Goal: Task Accomplishment & Management: Manage account settings

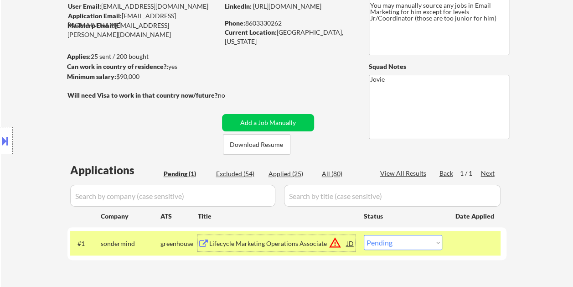
scroll to position [72, 0]
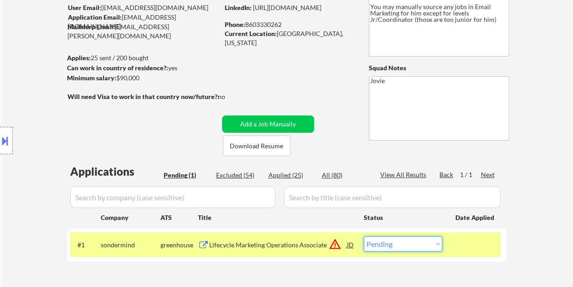
click at [438, 243] on select "Choose an option... Pending Applied Excluded (Questions) Excluded (Expired) Exc…" at bounding box center [403, 243] width 78 height 15
select select ""excluded__bad_match_""
click at [364, 236] on select "Choose an option... Pending Applied Excluded (Questions) Excluded (Expired) Exc…" at bounding box center [403, 243] width 78 height 15
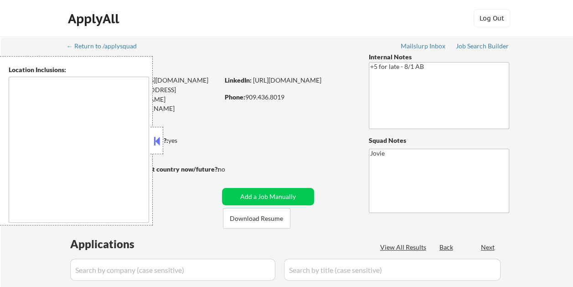
select select ""pending""
type textarea "Beverly Hills, CA West Hollywood, CA Century City, CA Westwood, CA Santa Monica…"
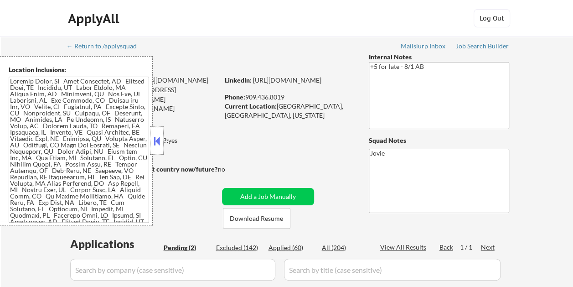
click at [159, 130] on div at bounding box center [156, 140] width 13 height 27
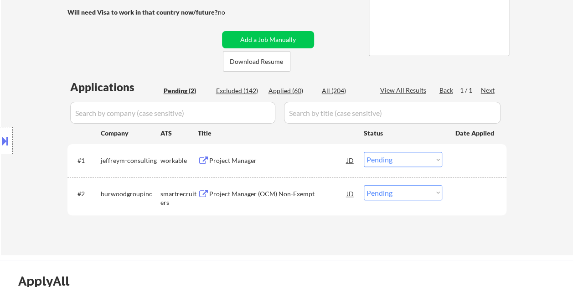
scroll to position [159, 0]
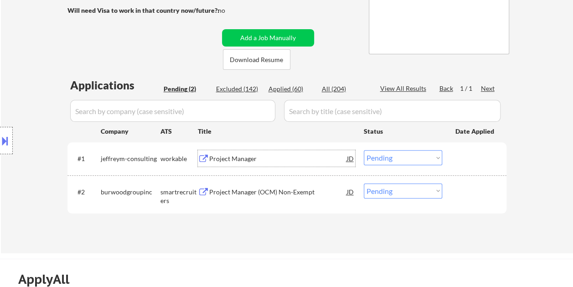
click at [261, 162] on div "Project Manager" at bounding box center [278, 158] width 138 height 9
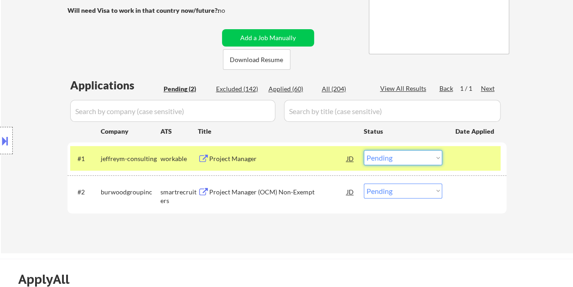
click at [423, 161] on select "Choose an option... Pending Applied Excluded (Questions) Excluded (Expired) Exc…" at bounding box center [403, 157] width 78 height 15
click at [364, 150] on select "Choose an option... Pending Applied Excluded (Questions) Excluded (Expired) Exc…" at bounding box center [403, 157] width 78 height 15
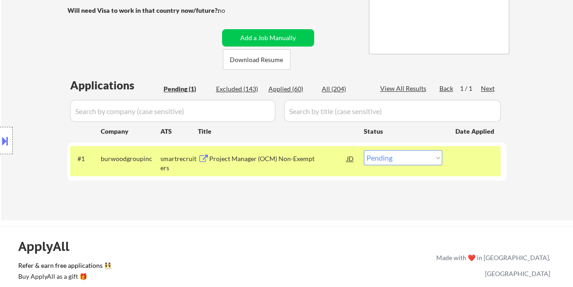
click at [235, 160] on div "Project Manager (OCM) Non-Exempt" at bounding box center [278, 158] width 138 height 9
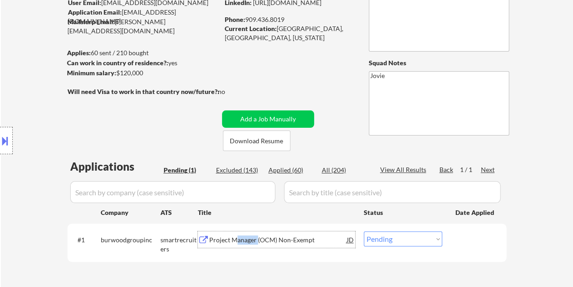
scroll to position [76, 0]
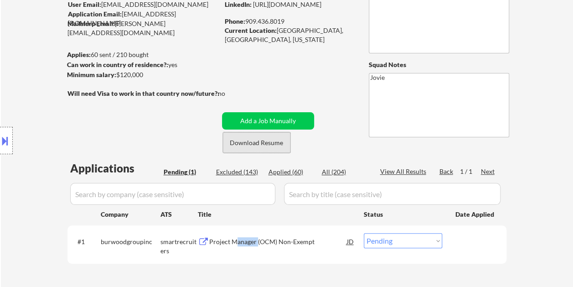
click at [247, 144] on button "Download Resume" at bounding box center [256, 142] width 67 height 20
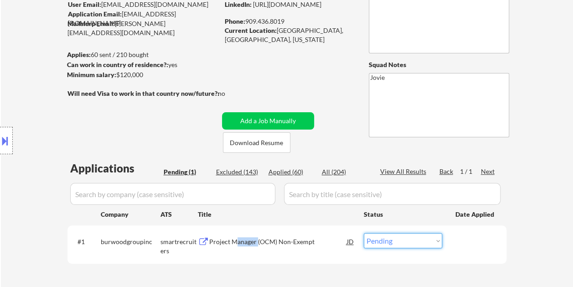
click at [398, 234] on select "Choose an option... Pending Applied Excluded (Questions) Excluded (Expired) Exc…" at bounding box center [403, 240] width 78 height 15
select select ""applied""
click at [364, 233] on select "Choose an option... Pending Applied Excluded (Questions) Excluded (Expired) Exc…" at bounding box center [403, 240] width 78 height 15
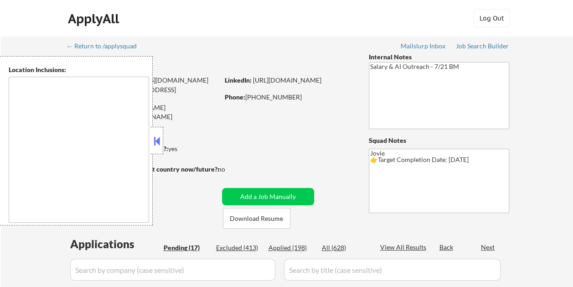
select select ""pending""
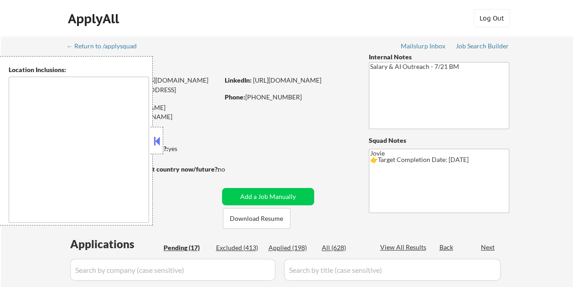
select select ""pending""
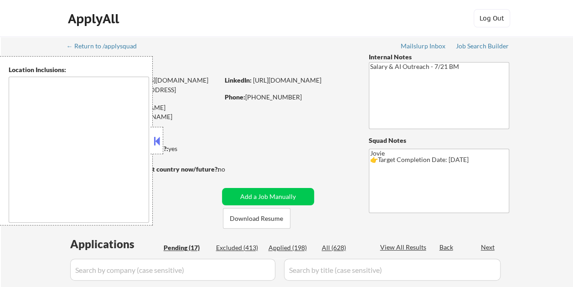
select select ""pending""
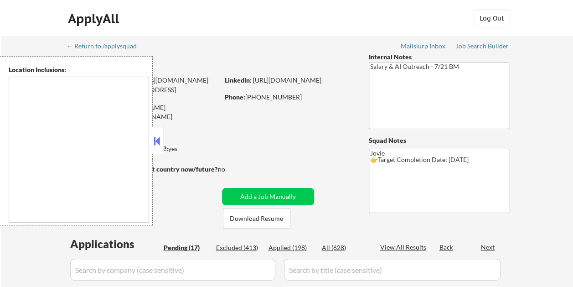
select select ""pending""
type textarea "remote"
click at [159, 145] on button at bounding box center [157, 141] width 10 height 14
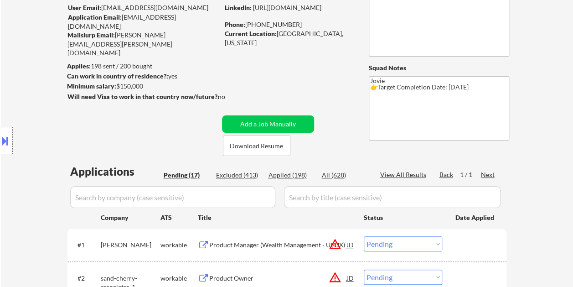
scroll to position [75, 0]
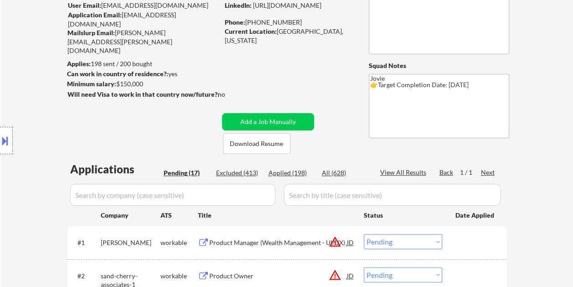
click at [241, 144] on button "Download Resume" at bounding box center [256, 143] width 67 height 20
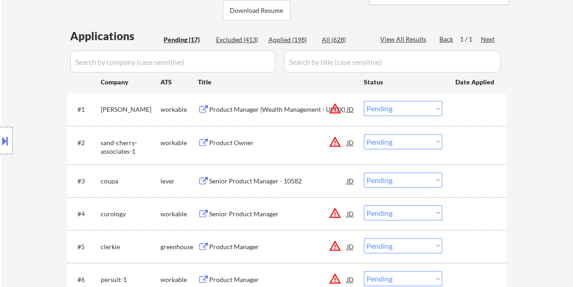
click at [228, 104] on div "Product Manager (Wealth Management - UI/UX)" at bounding box center [278, 109] width 138 height 16
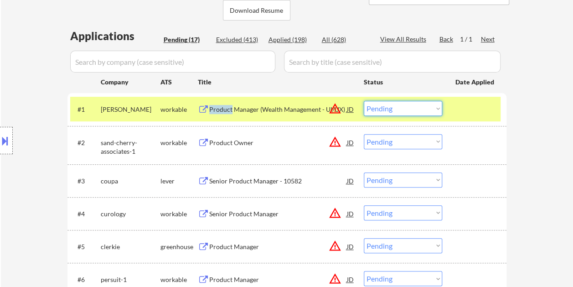
click at [438, 110] on select "Choose an option... Pending Applied Excluded (Questions) Excluded (Expired) Exc…" at bounding box center [403, 108] width 78 height 15
click at [364, 101] on select "Choose an option... Pending Applied Excluded (Questions) Excluded (Expired) Exc…" at bounding box center [403, 108] width 78 height 15
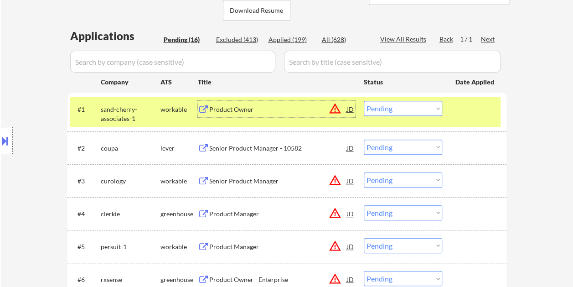
click at [251, 107] on div "Product Owner" at bounding box center [278, 109] width 138 height 9
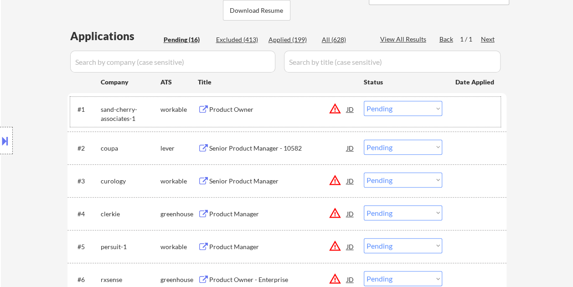
click at [467, 106] on div at bounding box center [475, 109] width 40 height 16
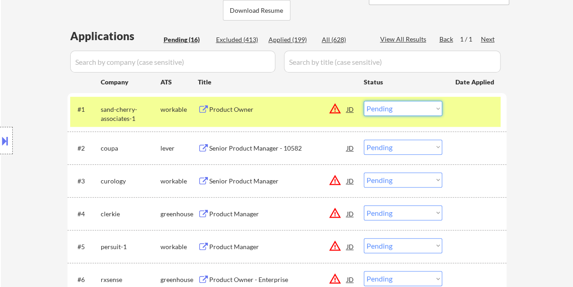
click at [435, 108] on select "Choose an option... Pending Applied Excluded (Questions) Excluded (Expired) Exc…" at bounding box center [403, 108] width 78 height 15
click at [364, 101] on select "Choose an option... Pending Applied Excluded (Questions) Excluded (Expired) Exc…" at bounding box center [403, 108] width 78 height 15
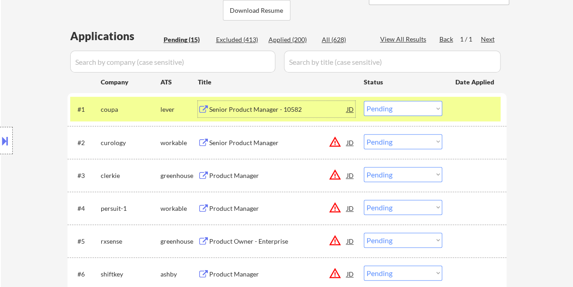
click at [255, 106] on div "Senior Product Manager - 10582" at bounding box center [278, 109] width 138 height 9
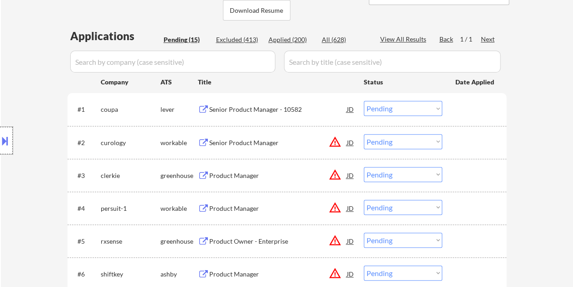
click at [10, 148] on div at bounding box center [6, 140] width 13 height 27
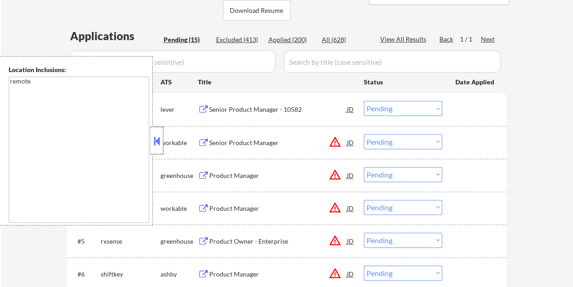
click at [163, 143] on div at bounding box center [156, 140] width 13 height 27
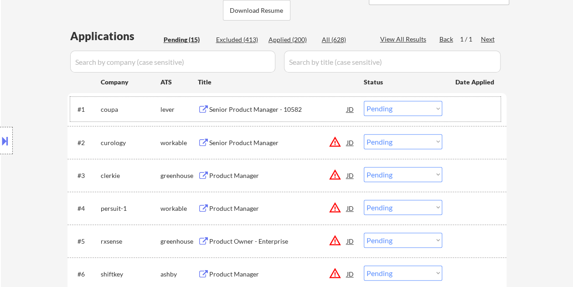
click at [456, 111] on div at bounding box center [475, 109] width 40 height 16
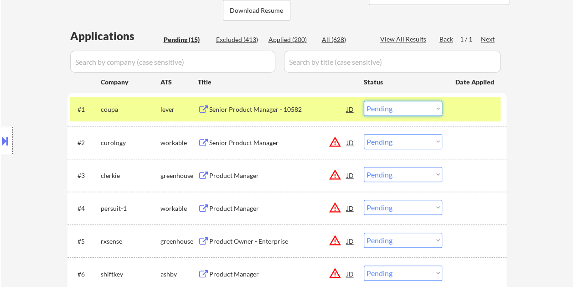
click at [437, 107] on select "Choose an option... Pending Applied Excluded (Questions) Excluded (Expired) Exc…" at bounding box center [403, 108] width 78 height 15
click at [364, 101] on select "Choose an option... Pending Applied Excluded (Questions) Excluded (Expired) Exc…" at bounding box center [403, 108] width 78 height 15
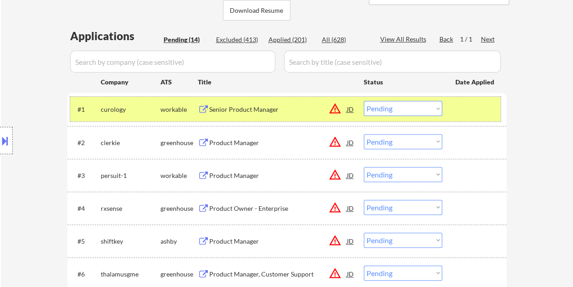
click at [461, 117] on div at bounding box center [475, 109] width 40 height 16
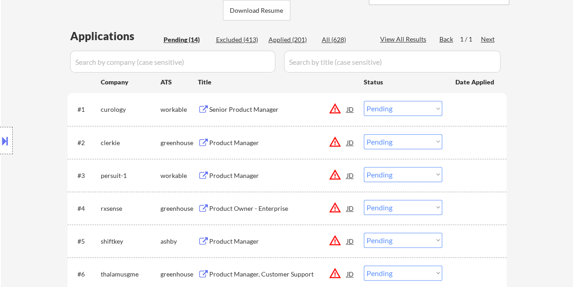
click at [461, 117] on div at bounding box center [475, 109] width 40 height 16
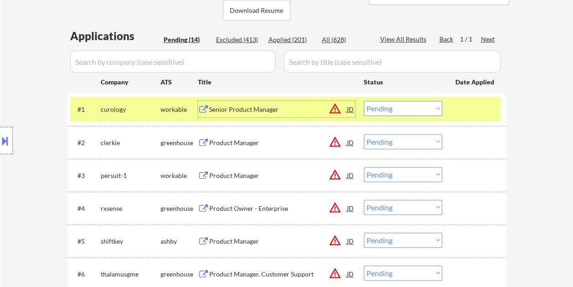
click at [274, 111] on div "Senior Product Manager" at bounding box center [278, 109] width 138 height 9
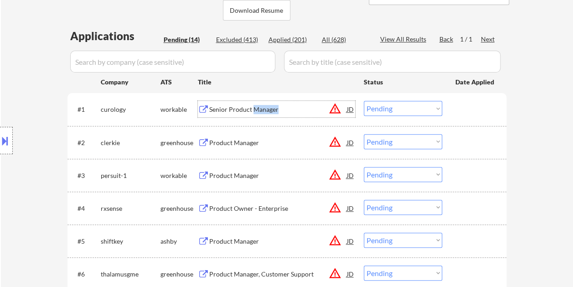
click at [426, 105] on select "Choose an option... Pending Applied Excluded (Questions) Excluded (Expired) Exc…" at bounding box center [403, 108] width 78 height 15
click at [364, 101] on select "Choose an option... Pending Applied Excluded (Questions) Excluded (Expired) Exc…" at bounding box center [403, 108] width 78 height 15
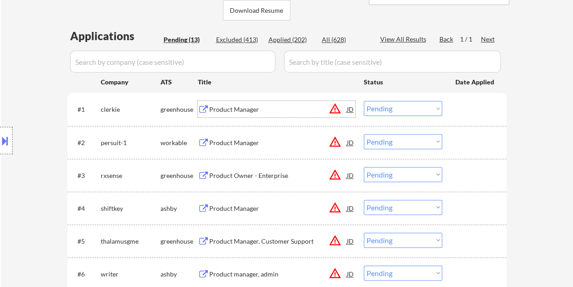
click at [242, 108] on div "Product Manager" at bounding box center [278, 109] width 138 height 9
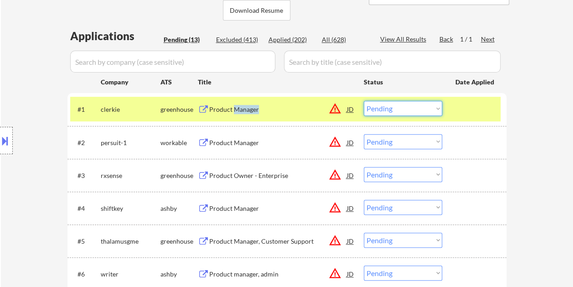
click at [415, 111] on select "Choose an option... Pending Applied Excluded (Questions) Excluded (Expired) Exc…" at bounding box center [403, 108] width 78 height 15
click at [364, 101] on select "Choose an option... Pending Applied Excluded (Questions) Excluded (Expired) Exc…" at bounding box center [403, 108] width 78 height 15
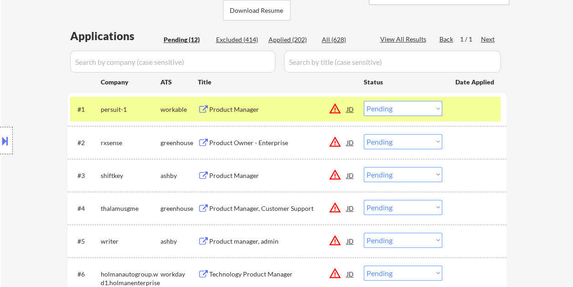
click at [302, 95] on div "#1 persuit-1 workable Product Manager JD warning_amber Choose an option... Pend…" at bounding box center [286, 109] width 439 height 32
click at [270, 111] on div "Product Manager" at bounding box center [278, 109] width 138 height 9
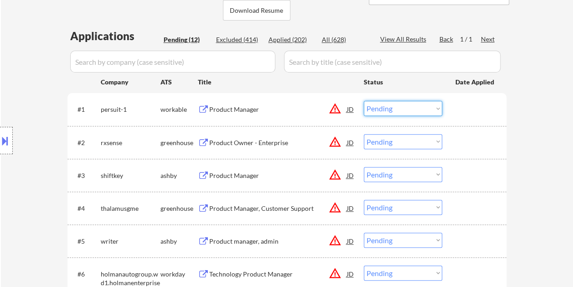
click at [432, 104] on select "Choose an option... Pending Applied Excluded (Questions) Excluded (Expired) Exc…" at bounding box center [403, 108] width 78 height 15
click at [364, 101] on select "Choose an option... Pending Applied Excluded (Questions) Excluded (Expired) Exc…" at bounding box center [403, 108] width 78 height 15
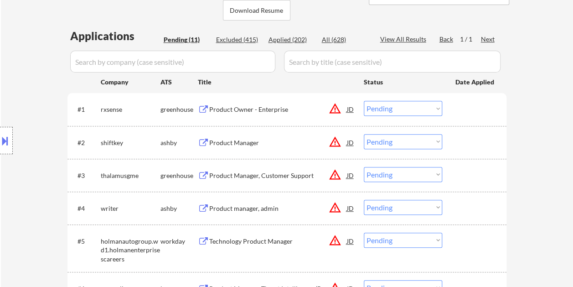
click at [463, 106] on div at bounding box center [475, 109] width 40 height 16
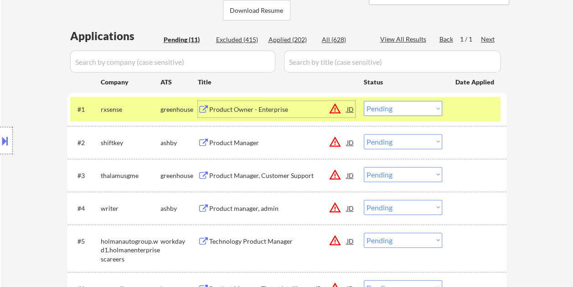
click at [246, 114] on div "Product Owner - Enterprise" at bounding box center [278, 109] width 138 height 16
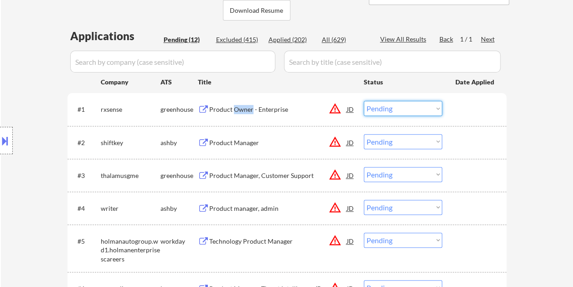
click at [413, 107] on select "Choose an option... Pending Applied Excluded (Questions) Excluded (Expired) Exc…" at bounding box center [403, 108] width 78 height 15
click at [364, 101] on select "Choose an option... Pending Applied Excluded (Questions) Excluded (Expired) Exc…" at bounding box center [403, 108] width 78 height 15
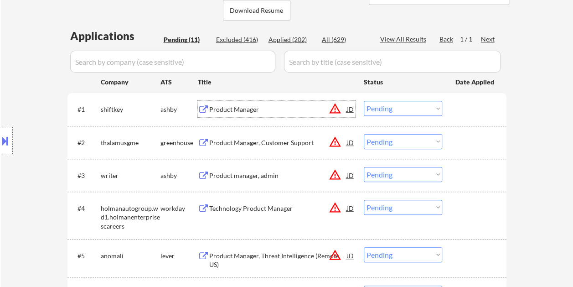
click at [241, 110] on div "Product Manager" at bounding box center [278, 109] width 138 height 9
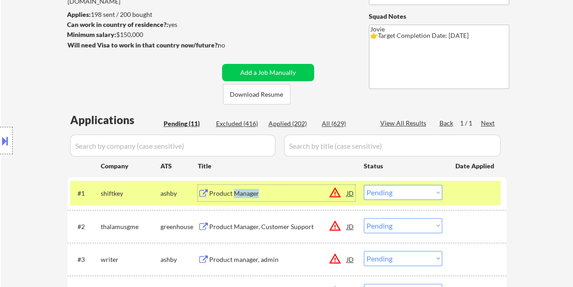
scroll to position [125, 0]
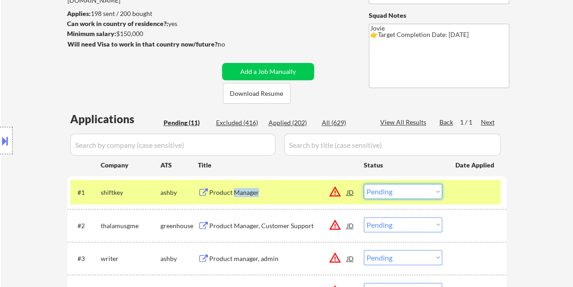
click at [423, 190] on select "Choose an option... Pending Applied Excluded (Questions) Excluded (Expired) Exc…" at bounding box center [403, 191] width 78 height 15
click at [364, 184] on select "Choose an option... Pending Applied Excluded (Questions) Excluded (Expired) Exc…" at bounding box center [403, 191] width 78 height 15
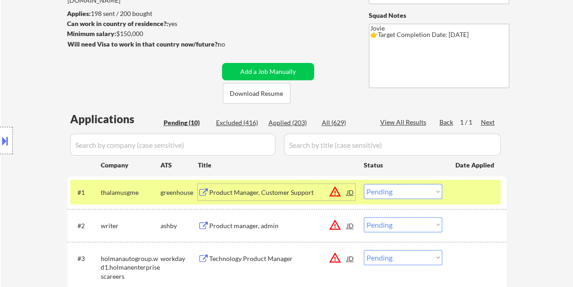
click at [268, 189] on div "Product Manager, Customer Support" at bounding box center [278, 192] width 138 height 9
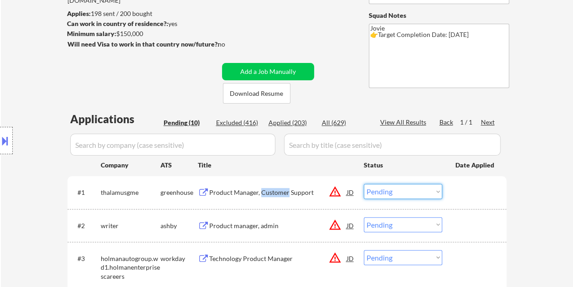
click at [415, 196] on select "Choose an option... Pending Applied Excluded (Questions) Excluded (Expired) Exc…" at bounding box center [403, 191] width 78 height 15
click at [364, 184] on select "Choose an option... Pending Applied Excluded (Questions) Excluded (Expired) Exc…" at bounding box center [403, 191] width 78 height 15
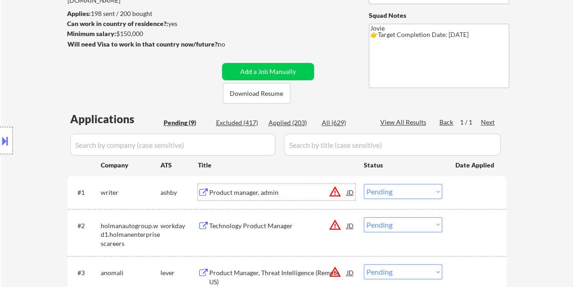
click at [266, 194] on div "Product manager, admin" at bounding box center [278, 192] width 138 height 9
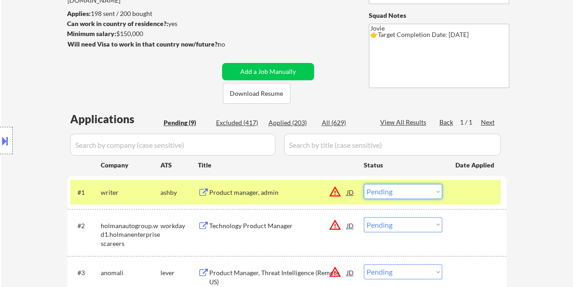
click at [405, 187] on select "Choose an option... Pending Applied Excluded (Questions) Excluded (Expired) Exc…" at bounding box center [403, 191] width 78 height 15
click at [364, 184] on select "Choose an option... Pending Applied Excluded (Questions) Excluded (Expired) Exc…" at bounding box center [403, 191] width 78 height 15
select select ""pending""
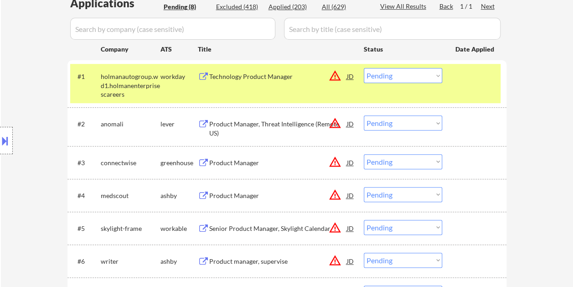
scroll to position [241, 0]
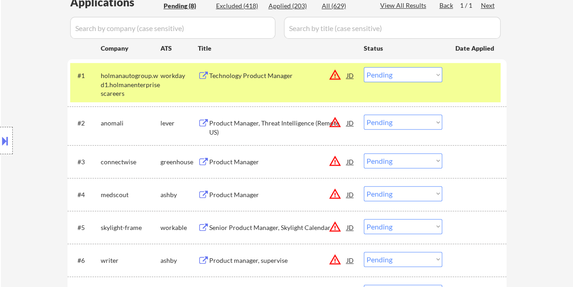
click at [254, 123] on div "Product Manager, Threat Intelligence (Remote US)" at bounding box center [278, 127] width 138 height 18
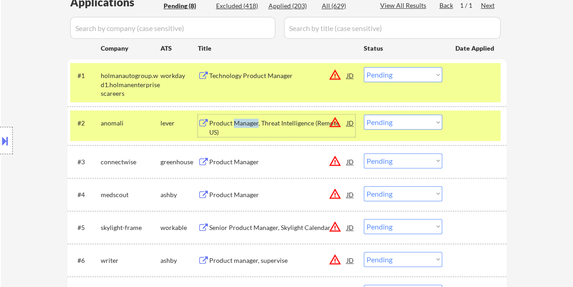
click at [435, 123] on select "Choose an option... Pending Applied Excluded (Questions) Excluded (Expired) Exc…" at bounding box center [403, 121] width 78 height 15
click at [364, 114] on select "Choose an option... Pending Applied Excluded (Questions) Excluded (Expired) Exc…" at bounding box center [403, 121] width 78 height 15
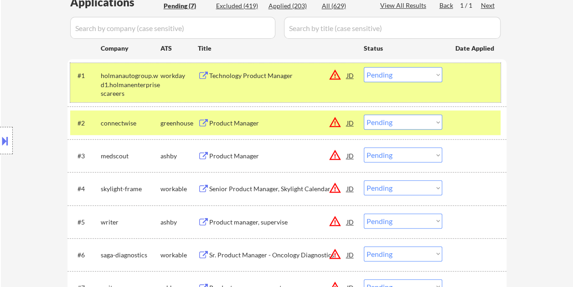
click at [441, 84] on div "#1 holmanautogroup.wd1.holmanenterprisescareers workday Technology Product Mana…" at bounding box center [285, 82] width 430 height 39
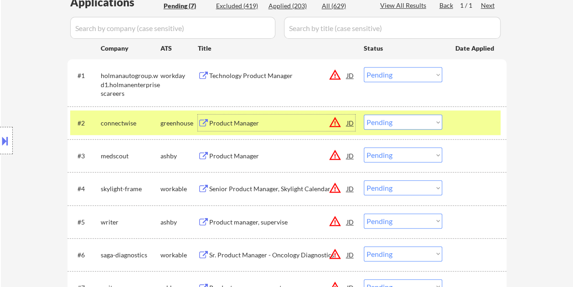
click at [265, 117] on div "Product Manager" at bounding box center [278, 122] width 138 height 16
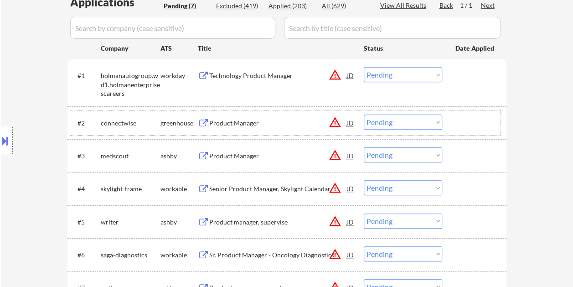
click at [457, 123] on div at bounding box center [475, 122] width 40 height 16
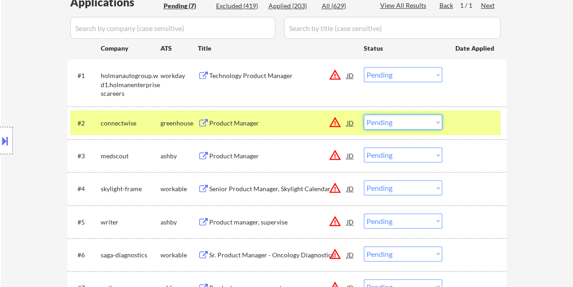
click at [435, 119] on select "Choose an option... Pending Applied Excluded (Questions) Excluded (Expired) Exc…" at bounding box center [403, 121] width 78 height 15
click at [364, 114] on select "Choose an option... Pending Applied Excluded (Questions) Excluded (Expired) Exc…" at bounding box center [403, 121] width 78 height 15
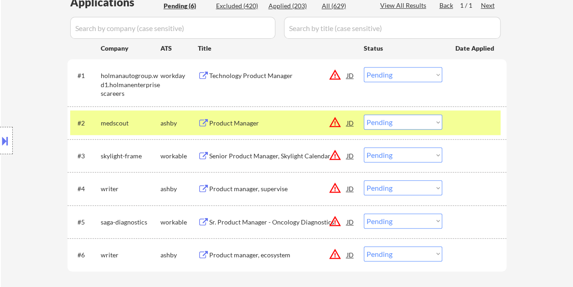
click at [244, 121] on div "Product Manager" at bounding box center [278, 122] width 138 height 9
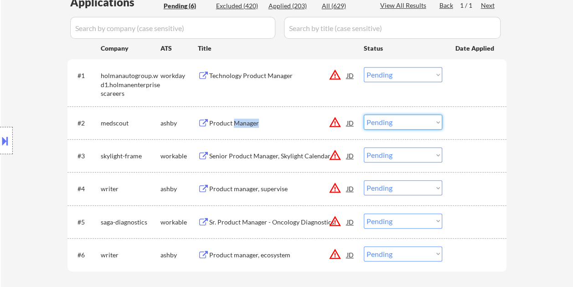
click at [418, 125] on select "Choose an option... Pending Applied Excluded (Questions) Excluded (Expired) Exc…" at bounding box center [403, 121] width 78 height 15
click at [364, 114] on select "Choose an option... Pending Applied Excluded (Questions) Excluded (Expired) Exc…" at bounding box center [403, 121] width 78 height 15
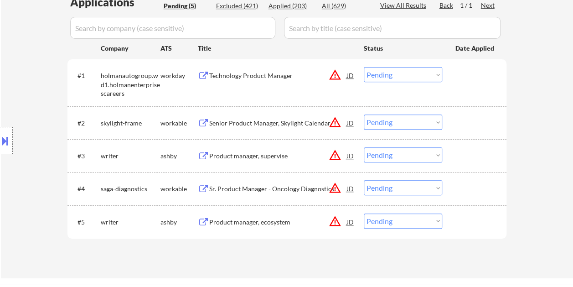
click at [258, 121] on div "Senior Product Manager, Skylight Calendar" at bounding box center [278, 122] width 138 height 9
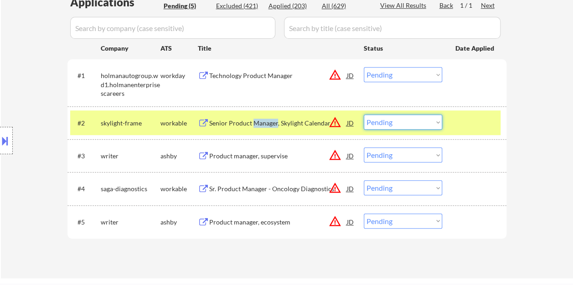
click at [436, 124] on select "Choose an option... Pending Applied Excluded (Questions) Excluded (Expired) Exc…" at bounding box center [403, 121] width 78 height 15
click at [364, 114] on select "Choose an option... Pending Applied Excluded (Questions) Excluded (Expired) Exc…" at bounding box center [403, 121] width 78 height 15
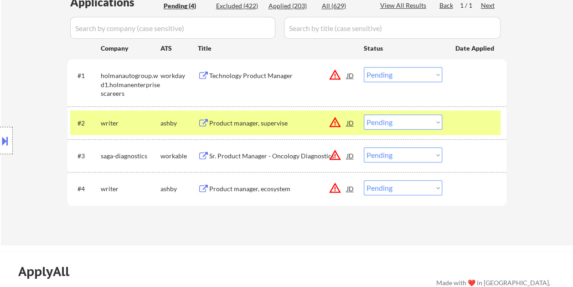
click at [222, 125] on div "Product manager, supervise" at bounding box center [278, 122] width 138 height 9
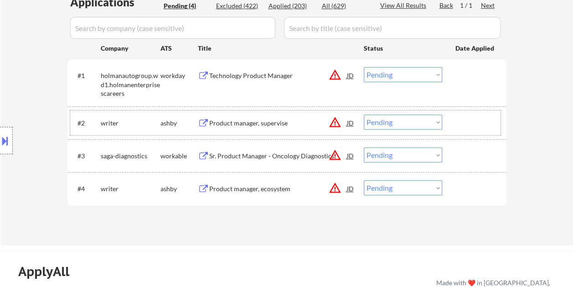
click at [466, 128] on div at bounding box center [475, 122] width 40 height 16
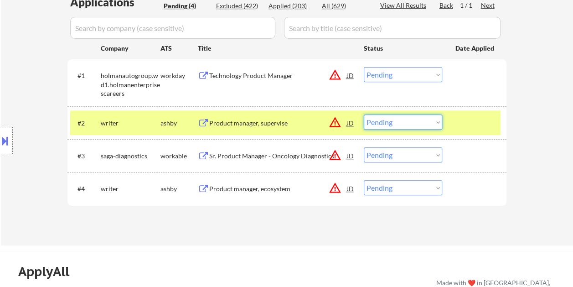
click at [438, 118] on select "Choose an option... Pending Applied Excluded (Questions) Excluded (Expired) Exc…" at bounding box center [403, 121] width 78 height 15
click at [364, 114] on select "Choose an option... Pending Applied Excluded (Questions) Excluded (Expired) Exc…" at bounding box center [403, 121] width 78 height 15
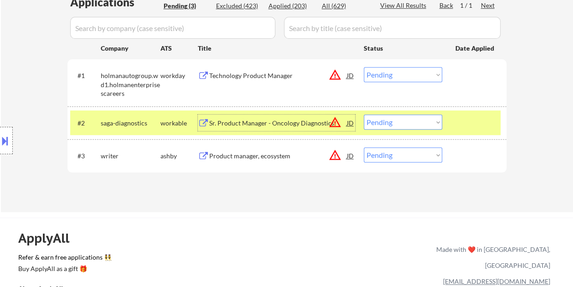
click at [262, 123] on div "Sr. Product Manager - Oncology Diagnostics" at bounding box center [278, 122] width 138 height 9
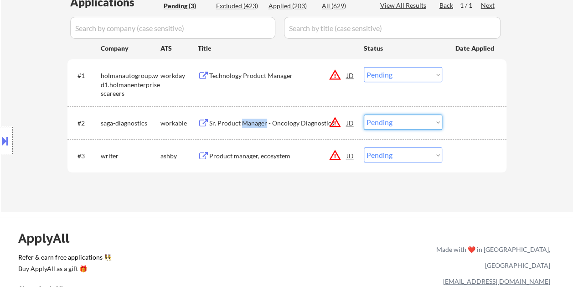
click at [425, 120] on select "Choose an option... Pending Applied Excluded (Questions) Excluded (Expired) Exc…" at bounding box center [403, 121] width 78 height 15
click at [364, 114] on select "Choose an option... Pending Applied Excluded (Questions) Excluded (Expired) Exc…" at bounding box center [403, 121] width 78 height 15
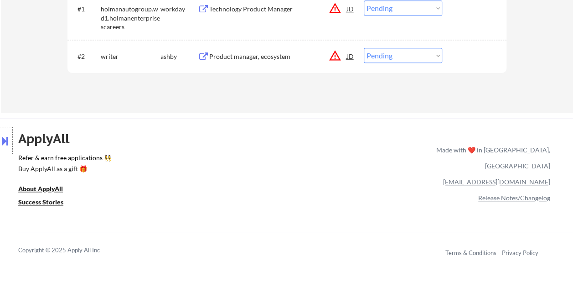
scroll to position [201, 0]
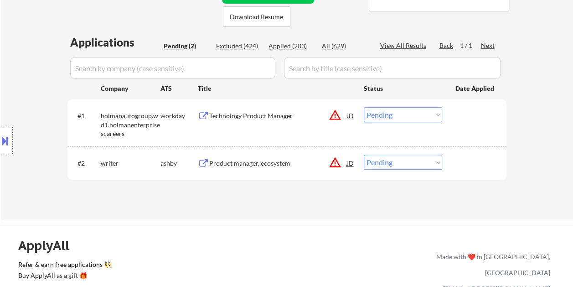
click at [248, 160] on div "Product manager, ecosystem" at bounding box center [278, 163] width 138 height 9
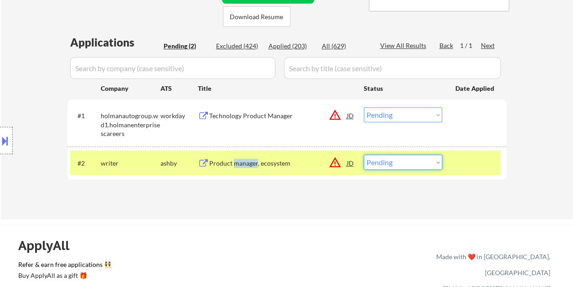
click at [428, 159] on select "Choose an option... Pending Applied Excluded (Questions) Excluded (Expired) Exc…" at bounding box center [403, 161] width 78 height 15
select select ""excluded__bad_match_""
click at [364, 154] on select "Choose an option... Pending Applied Excluded (Questions) Excluded (Expired) Exc…" at bounding box center [403, 161] width 78 height 15
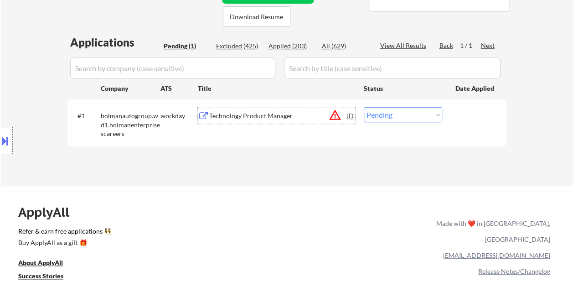
click at [243, 115] on div "Technology Product Manager" at bounding box center [278, 115] width 138 height 9
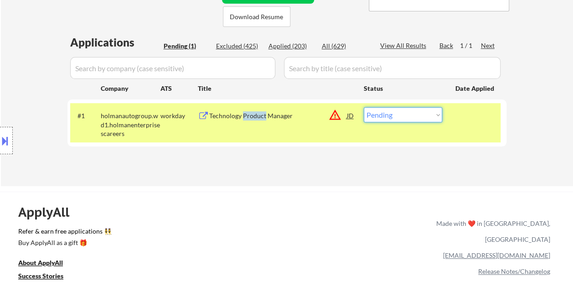
click at [395, 117] on select "Choose an option... Pending Applied Excluded (Questions) Excluded (Expired) Exc…" at bounding box center [403, 114] width 78 height 15
click at [364, 107] on select "Choose an option... Pending Applied Excluded (Questions) Excluded (Expired) Exc…" at bounding box center [403, 114] width 78 height 15
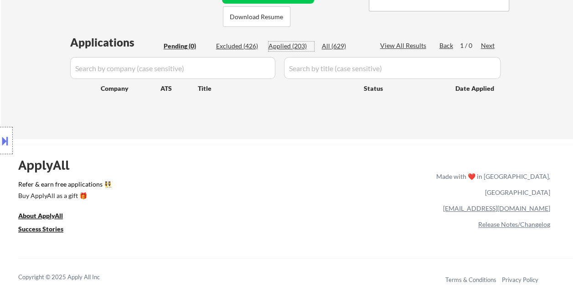
click at [278, 45] on div "Applied (203)" at bounding box center [291, 45] width 46 height 9
select select ""applied""
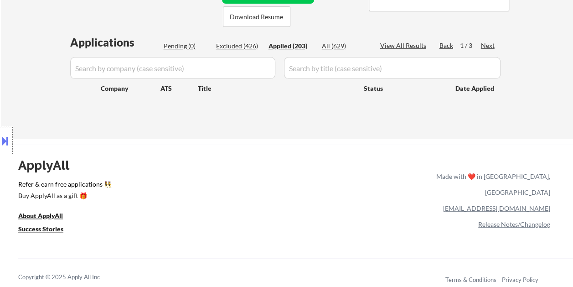
select select ""applied""
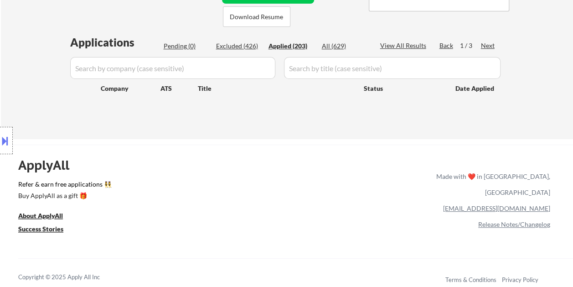
select select ""applied""
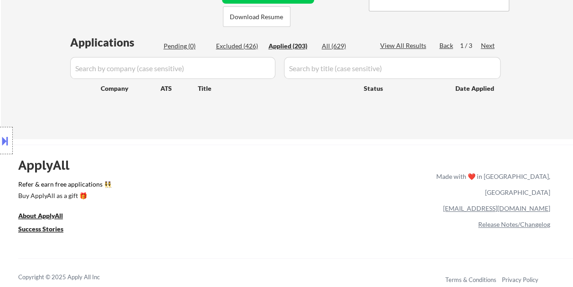
select select ""applied""
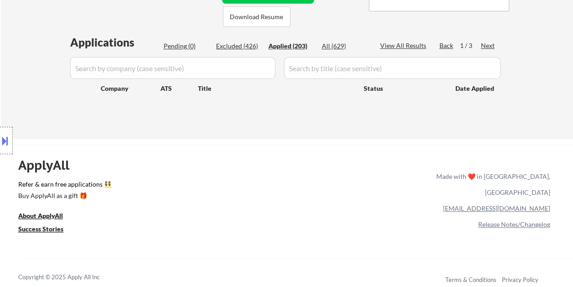
select select ""applied""
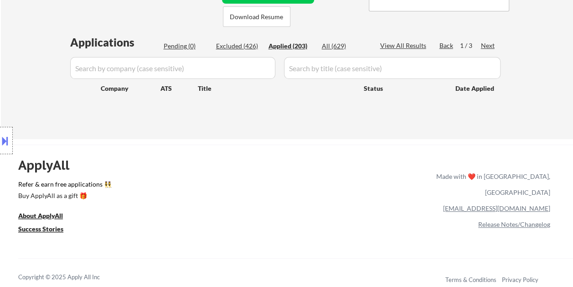
select select ""applied""
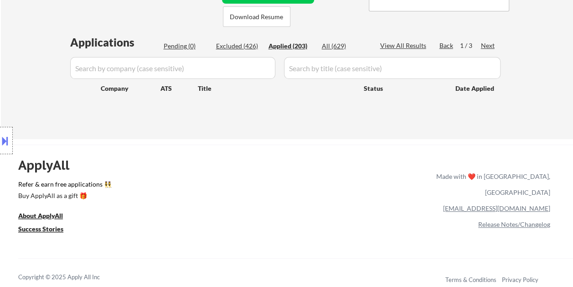
select select ""applied""
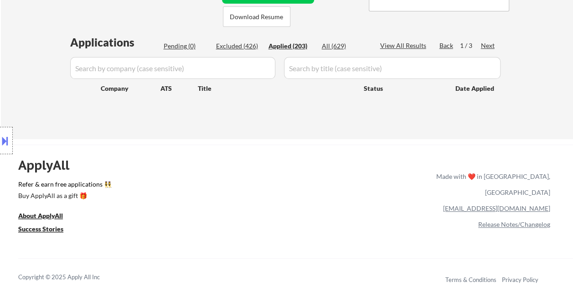
select select ""applied""
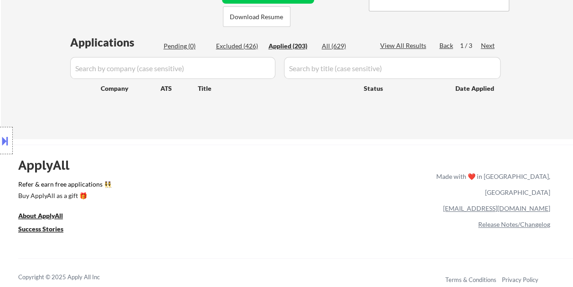
select select ""applied""
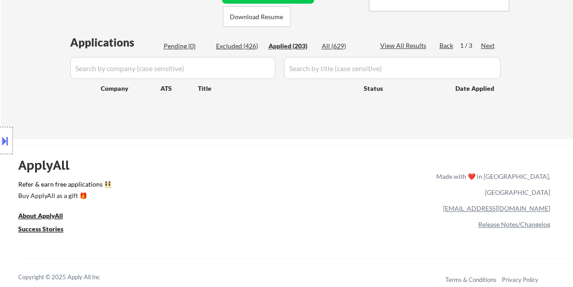
select select ""applied""
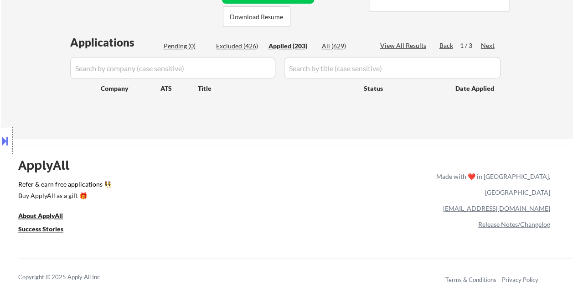
select select ""applied""
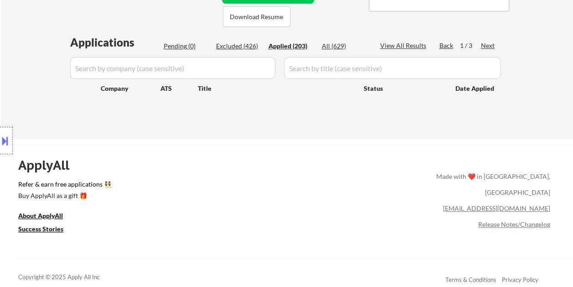
select select ""applied""
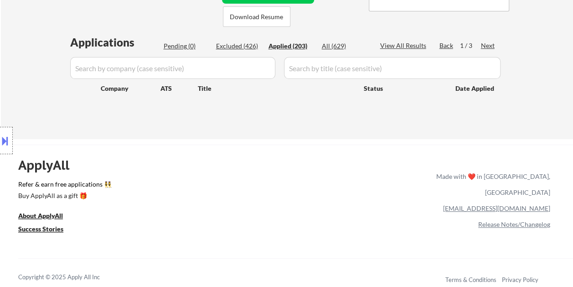
select select ""applied""
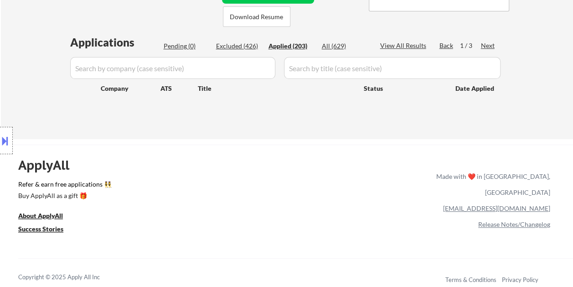
select select ""applied""
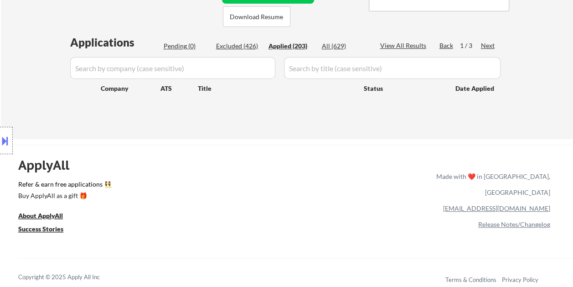
select select ""applied""
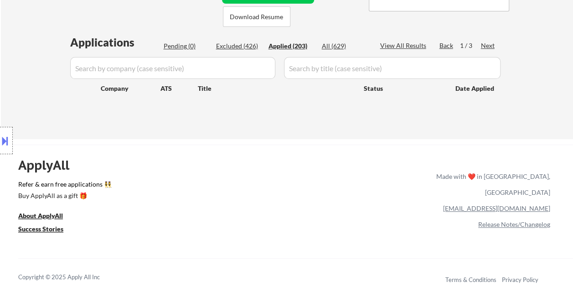
select select ""applied""
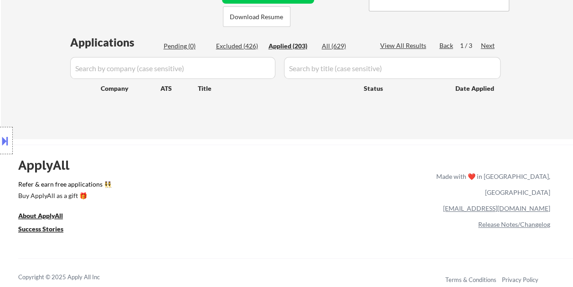
select select ""applied""
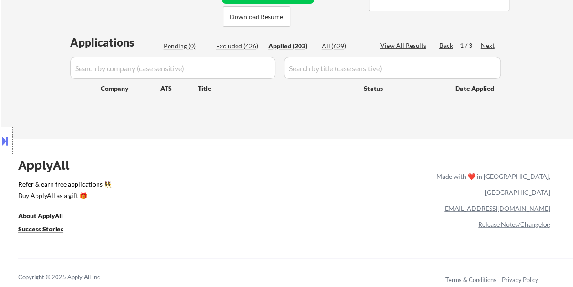
select select ""applied""
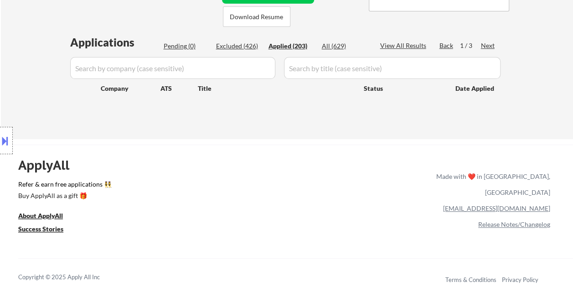
select select ""applied""
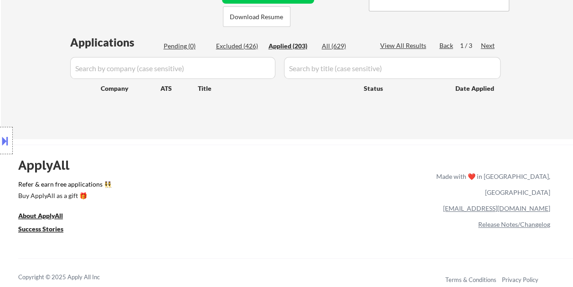
select select ""applied""
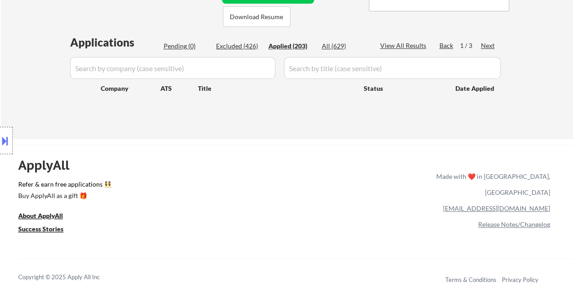
select select ""applied""
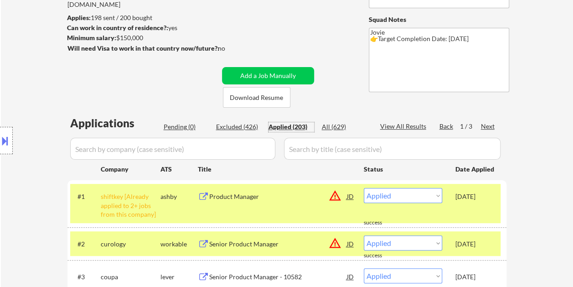
scroll to position [118, 0]
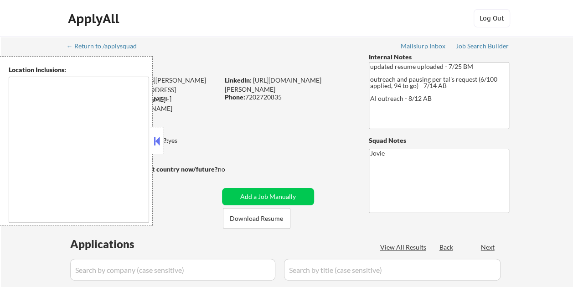
type textarea "[GEOGRAPHIC_DATA], [GEOGRAPHIC_DATA] [GEOGRAPHIC_DATA], [GEOGRAPHIC_DATA] [GEOG…"
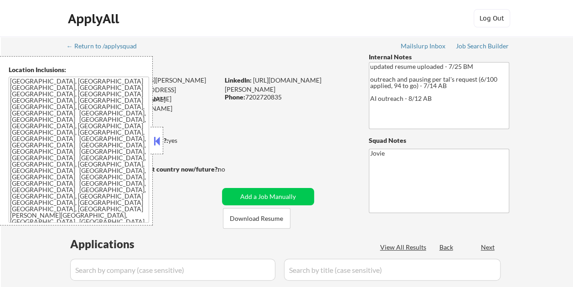
select select ""pending""
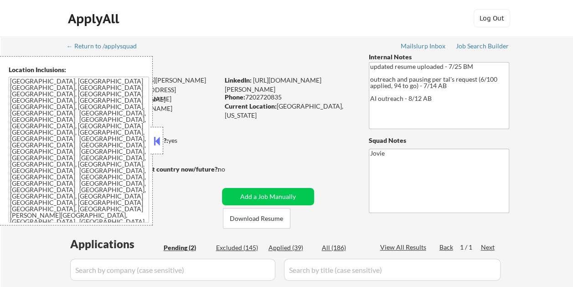
click at [161, 136] on button at bounding box center [157, 141] width 10 height 14
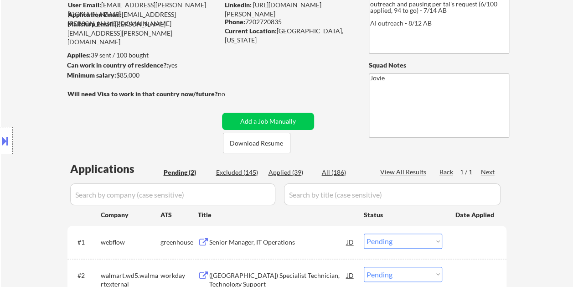
scroll to position [86, 0]
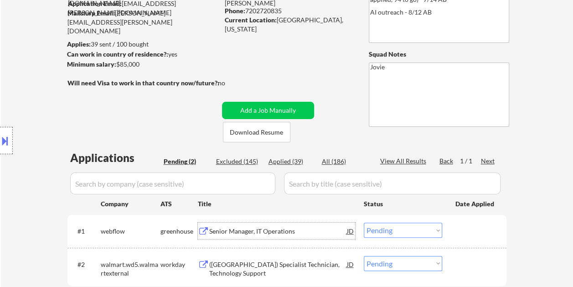
click at [228, 234] on div "Senior Manager, IT Operations" at bounding box center [278, 230] width 138 height 9
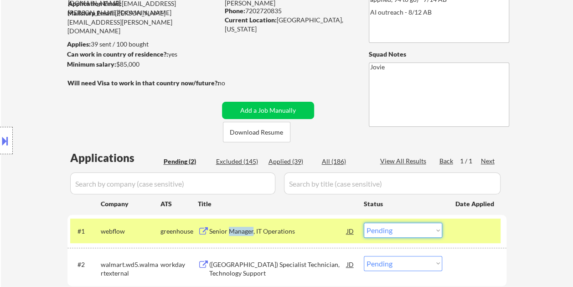
click at [423, 227] on select "Choose an option... Pending Applied Excluded (Questions) Excluded (Expired) Exc…" at bounding box center [403, 229] width 78 height 15
click at [364, 222] on select "Choose an option... Pending Applied Excluded (Questions) Excluded (Expired) Exc…" at bounding box center [403, 229] width 78 height 15
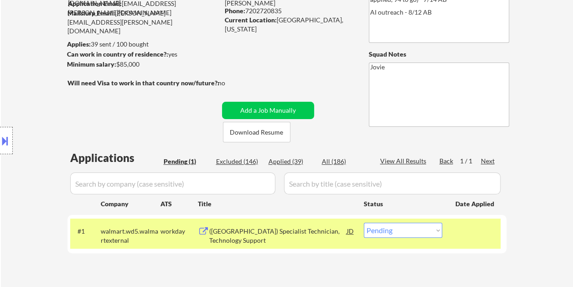
click at [244, 227] on div "(USA) Specialist Technician, Technology Support" at bounding box center [278, 235] width 138 height 18
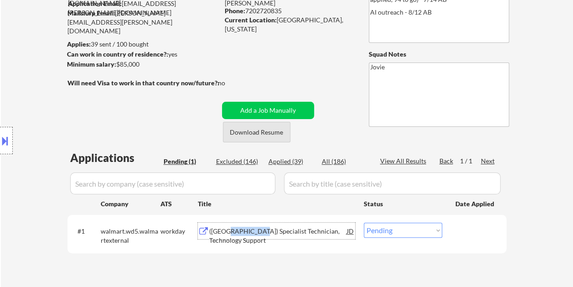
click at [246, 128] on button "Download Resume" at bounding box center [256, 132] width 67 height 20
click at [405, 235] on select "Choose an option... Pending Applied Excluded (Questions) Excluded (Expired) Exc…" at bounding box center [403, 229] width 78 height 15
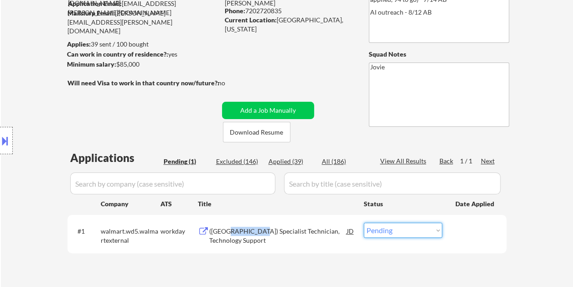
select select ""applied""
click at [364, 222] on select "Choose an option... Pending Applied Excluded (Questions) Excluded (Expired) Exc…" at bounding box center [403, 229] width 78 height 15
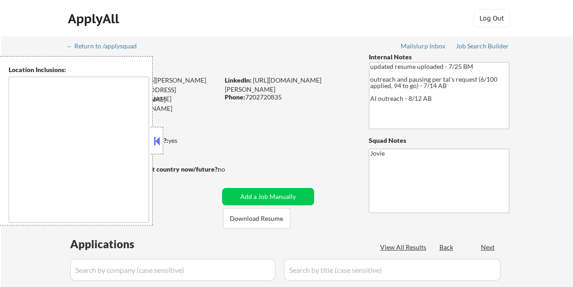
type textarea "[GEOGRAPHIC_DATA], [GEOGRAPHIC_DATA] [GEOGRAPHIC_DATA], [GEOGRAPHIC_DATA] [GEOG…"
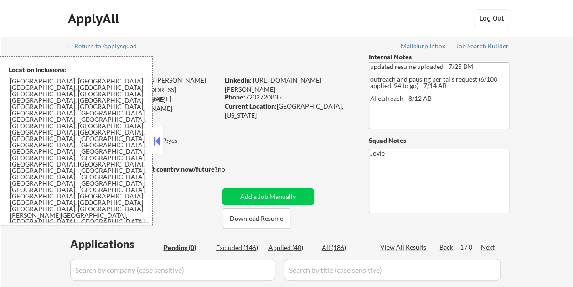
click at [154, 139] on button at bounding box center [157, 141] width 10 height 14
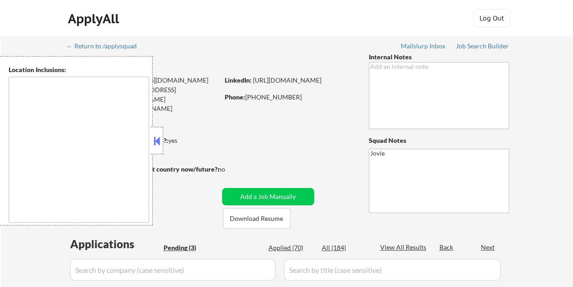
type textarea "Loremips, DO Sitamet, CO Adipisci, EL Sedd Eiusmodte, IN Utlabor Etdol, MA Aliq…"
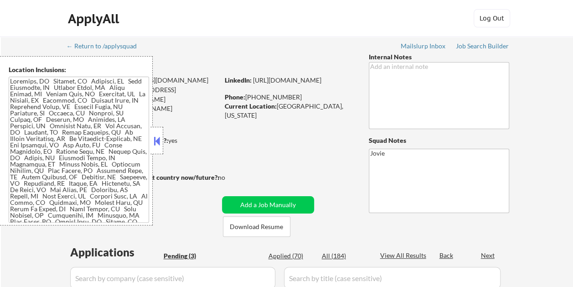
select select ""pending""
click at [158, 135] on button at bounding box center [157, 141] width 10 height 14
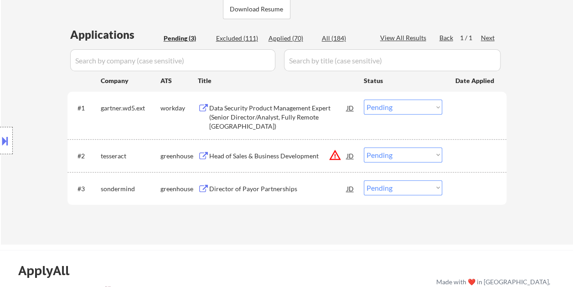
scroll to position [223, 0]
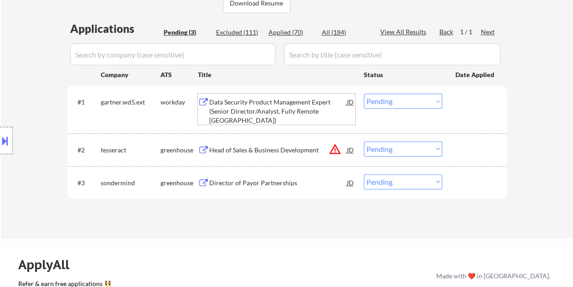
click at [245, 122] on div "Data Security Product Management Expert (Senior Director/Analyst, Fully Remote …" at bounding box center [278, 110] width 138 height 27
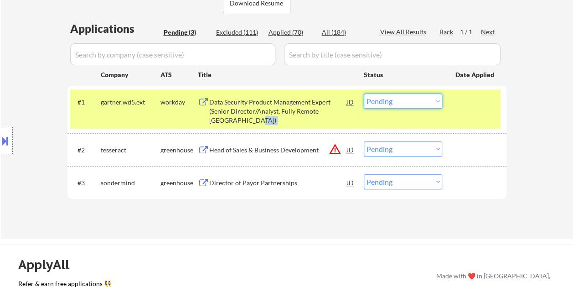
click at [428, 94] on select "Choose an option... Pending Applied Excluded (Questions) Excluded (Expired) Exc…" at bounding box center [403, 100] width 78 height 15
click at [364, 93] on select "Choose an option... Pending Applied Excluded (Questions) Excluded (Expired) Exc…" at bounding box center [403, 100] width 78 height 15
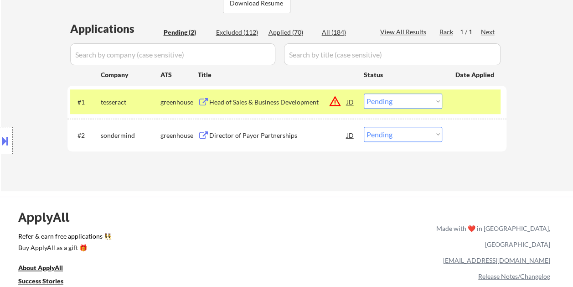
click at [369, 190] on div "← Return to /applysquad Mailslurp Inbox Job Search Builder [PERSON_NAME] User E…" at bounding box center [287, 2] width 572 height 378
click at [250, 103] on div "Head of Sales & Business Development" at bounding box center [278, 101] width 138 height 9
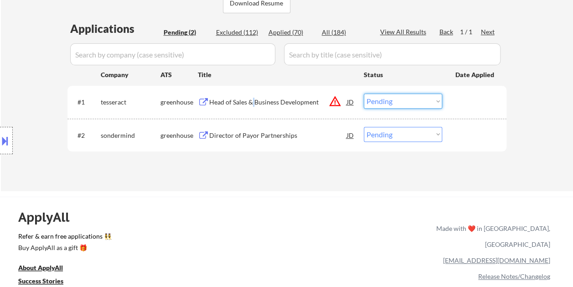
click at [406, 97] on select "Choose an option... Pending Applied Excluded (Questions) Excluded (Expired) Exc…" at bounding box center [403, 100] width 78 height 15
click at [364, 93] on select "Choose an option... Pending Applied Excluded (Questions) Excluded (Expired) Exc…" at bounding box center [403, 100] width 78 height 15
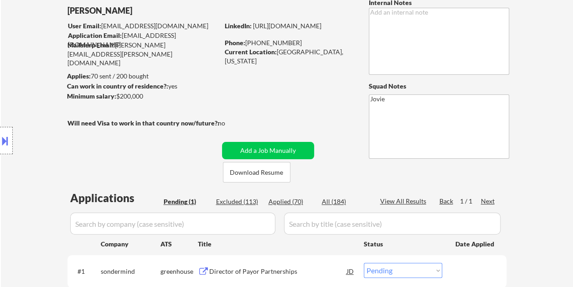
scroll to position [144, 0]
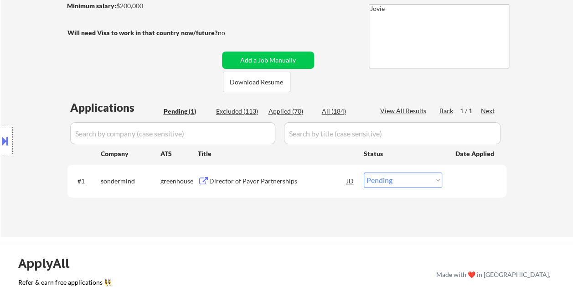
click at [233, 181] on div "Director of Payor Partnerships" at bounding box center [278, 180] width 138 height 9
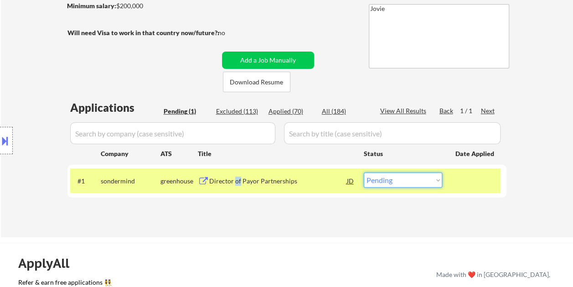
click at [427, 177] on select "Choose an option... Pending Applied Excluded (Questions) Excluded (Expired) Exc…" at bounding box center [403, 179] width 78 height 15
select select ""excluded__salary_""
click at [364, 172] on select "Choose an option... Pending Applied Excluded (Questions) Excluded (Expired) Exc…" at bounding box center [403, 179] width 78 height 15
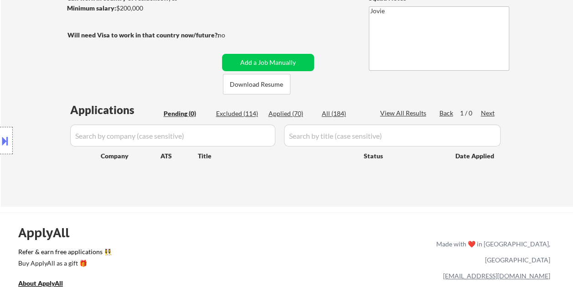
scroll to position [142, 0]
